Goal: Task Accomplishment & Management: Manage account settings

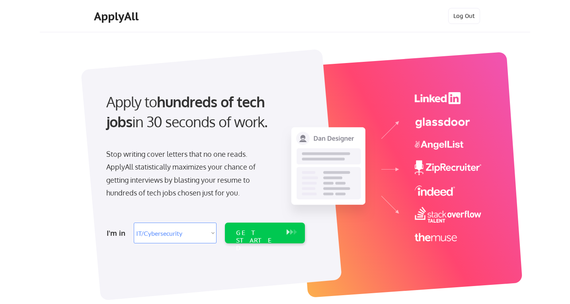
select select ""it_security""
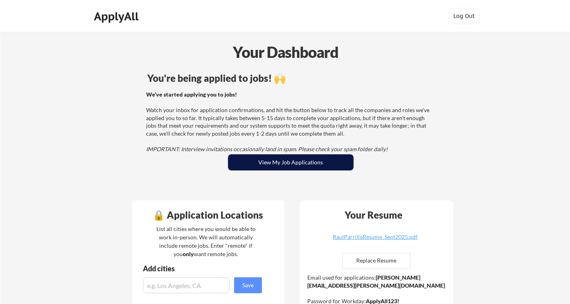
click at [269, 158] on button "View My Job Applications" at bounding box center [290, 162] width 125 height 16
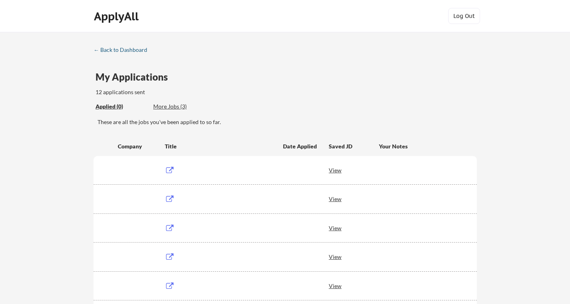
click at [111, 50] on div "← Back to Dashboard" at bounding box center [124, 50] width 60 height 6
